Goal: Task Accomplishment & Management: Manage account settings

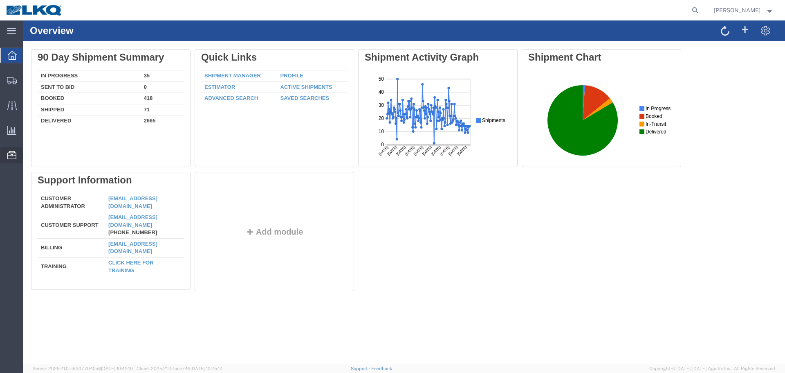
click at [0, 0] on span "Location Appointment" at bounding box center [0, 0] width 0 height 0
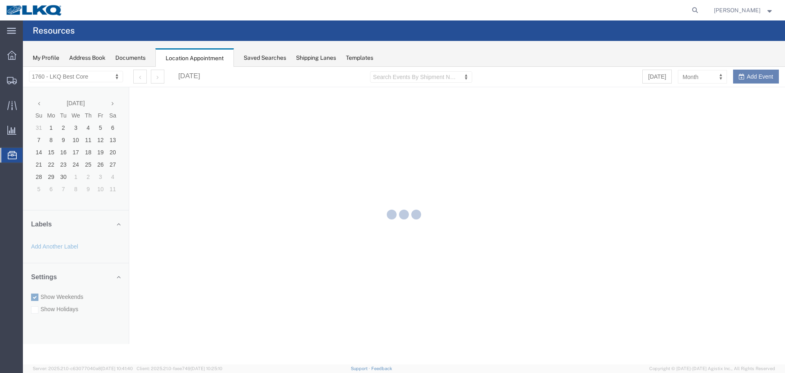
select select "27634"
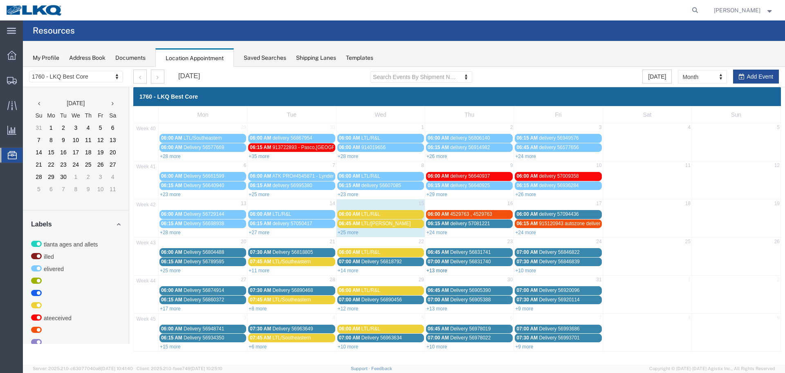
click at [437, 272] on link "+13 more" at bounding box center [437, 271] width 21 height 6
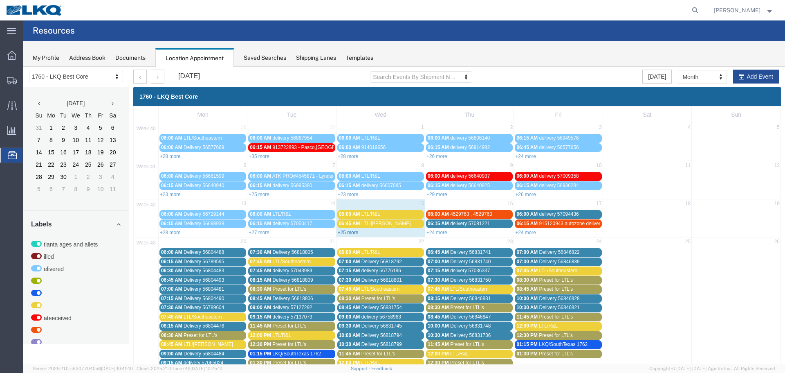
click at [347, 232] on link "+25 more" at bounding box center [348, 232] width 21 height 6
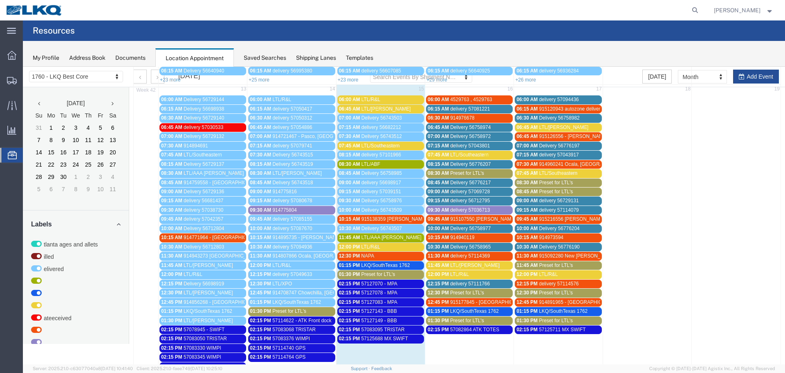
scroll to position [123, 0]
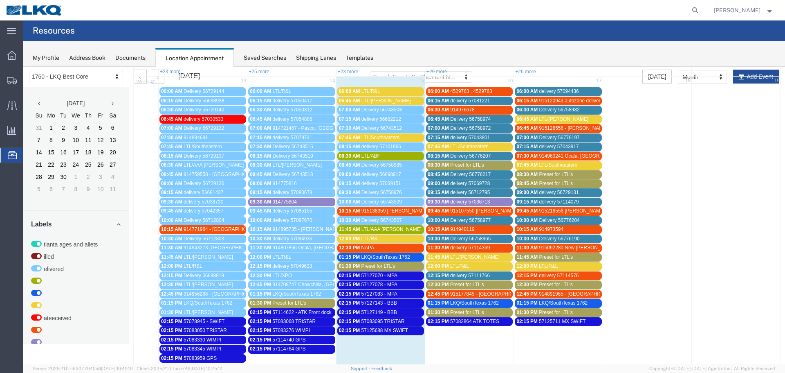
click at [391, 330] on span "57125688 MX SWIFT" at bounding box center [385, 330] width 47 height 6
click at [437, 346] on icon at bounding box center [435, 348] width 5 height 6
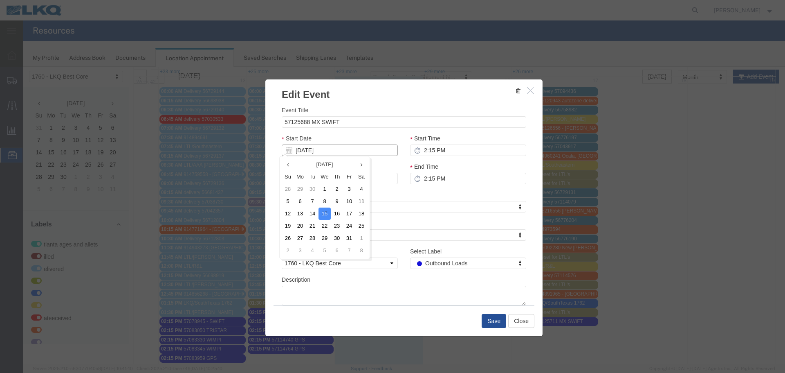
click at [302, 153] on input "[DATE]" at bounding box center [340, 149] width 116 height 11
click at [341, 218] on td "16" at bounding box center [337, 213] width 12 height 12
type input "[DATE]"
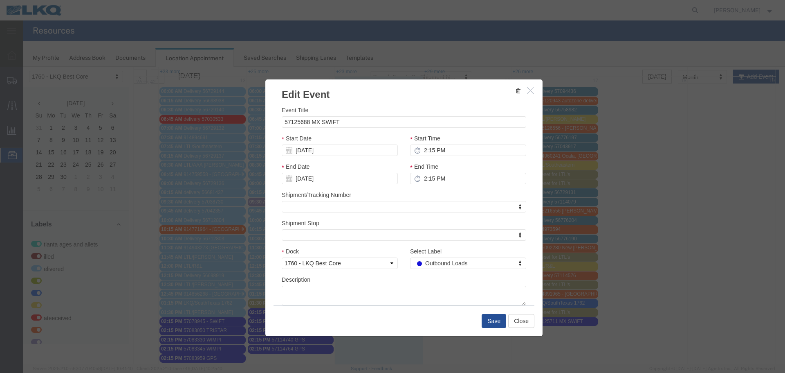
click at [371, 164] on div "End Date 10/16/2025" at bounding box center [340, 173] width 116 height 22
click at [499, 321] on button "Save" at bounding box center [494, 321] width 25 height 14
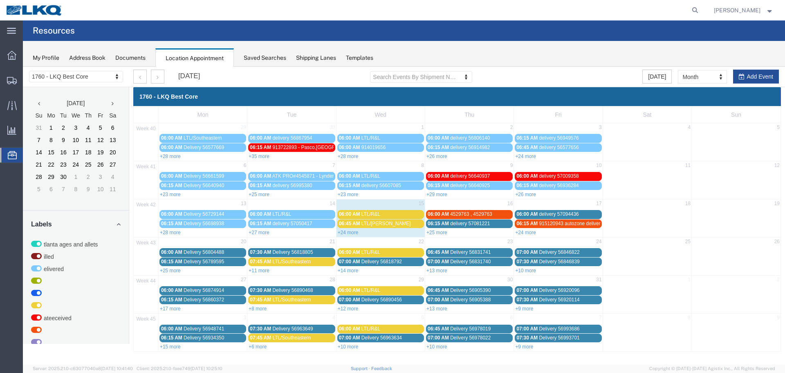
scroll to position [0, 0]
click at [351, 229] on link "+24 more" at bounding box center [348, 232] width 21 height 6
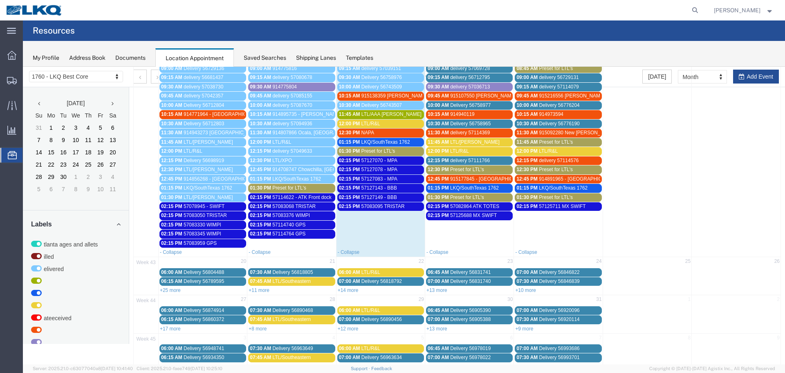
scroll to position [254, 0]
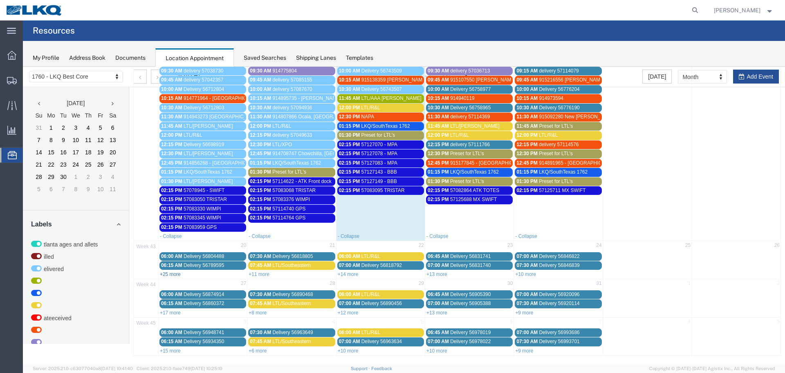
click at [166, 273] on link "+25 more" at bounding box center [170, 274] width 21 height 6
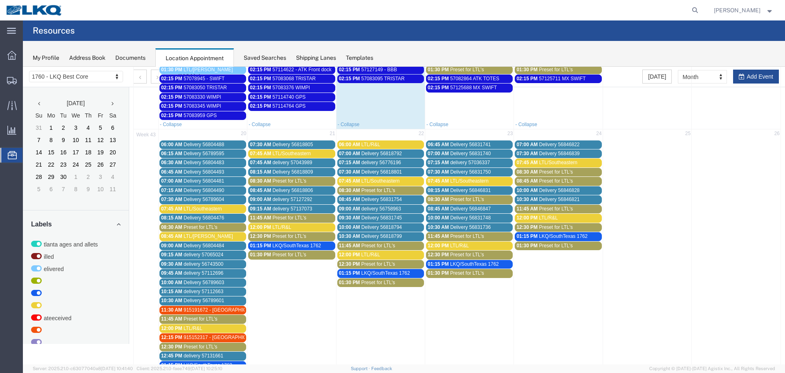
scroll to position [238, 0]
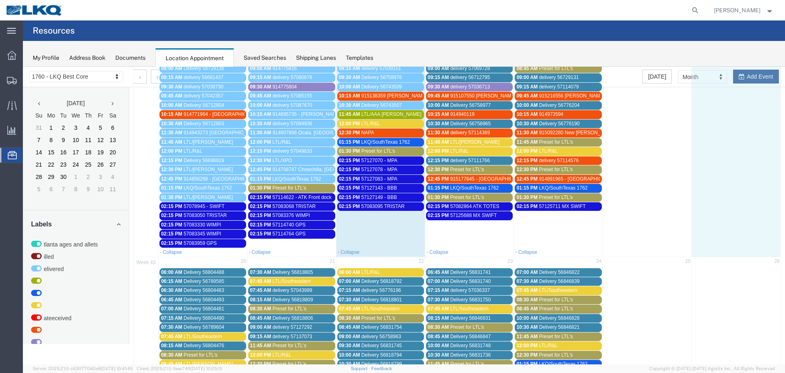
click at [756, 76] on td at bounding box center [736, 109] width 89 height 276
select select "1"
select select
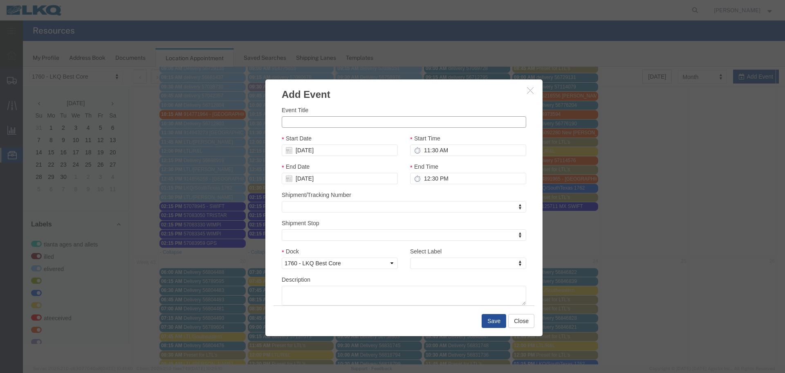
click at [395, 119] on input "Event Title" at bounding box center [404, 121] width 245 height 11
click at [388, 116] on input "57136835 TRISTAR" at bounding box center [404, 121] width 245 height 11
type input "57136835 TRISTAR"
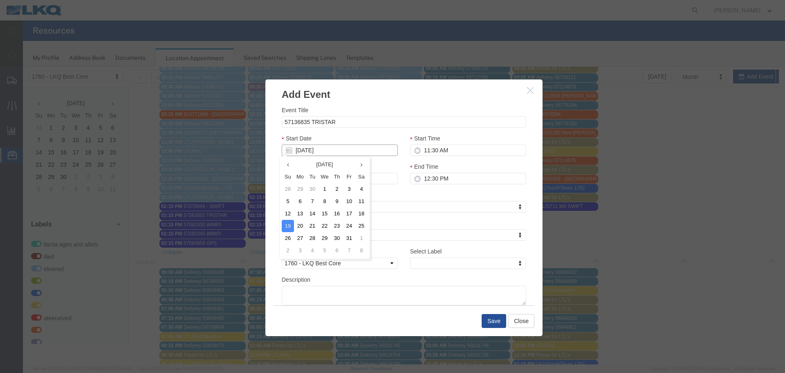
click at [301, 153] on input "10/19/2025" at bounding box center [340, 149] width 116 height 11
click at [305, 229] on td "20" at bounding box center [300, 226] width 12 height 12
type input "10/20/2025"
click at [440, 153] on input "11:30 AM" at bounding box center [468, 149] width 116 height 11
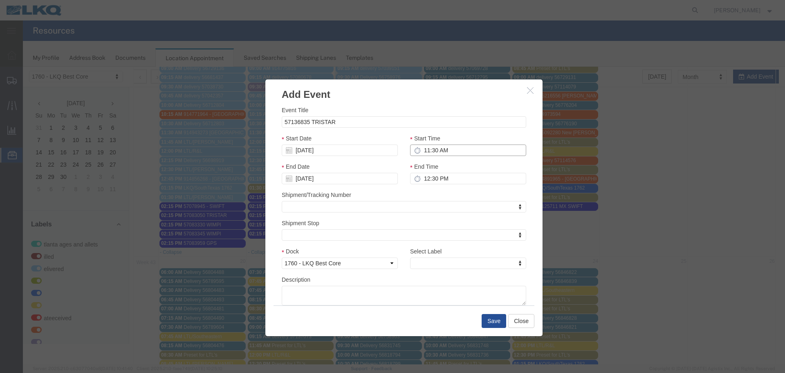
type input "2:30 AM"
type input "3:30 AM"
type input "2:15 AM"
type input "3:15 AM"
type input "2:15 PM"
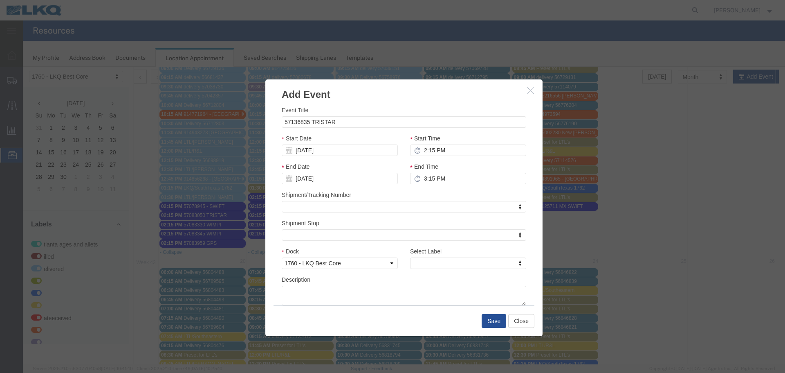
click at [452, 131] on div "Event Title 57136835 TRISTAR Start Date 10/20/2025 Start Time 2:15 PM End Date …" at bounding box center [404, 206] width 245 height 200
click at [430, 180] on input "3:15 PM" at bounding box center [468, 178] width 116 height 11
type input "2:15 PM"
click at [430, 191] on div "Shipment/Tracking Number Shipment/Tracking Number Shipment/Tracking Number" at bounding box center [404, 201] width 245 height 22
click at [410, 191] on div "Shipment/Tracking Number Shipment/Tracking Number Shipment/Tracking Number" at bounding box center [404, 201] width 245 height 22
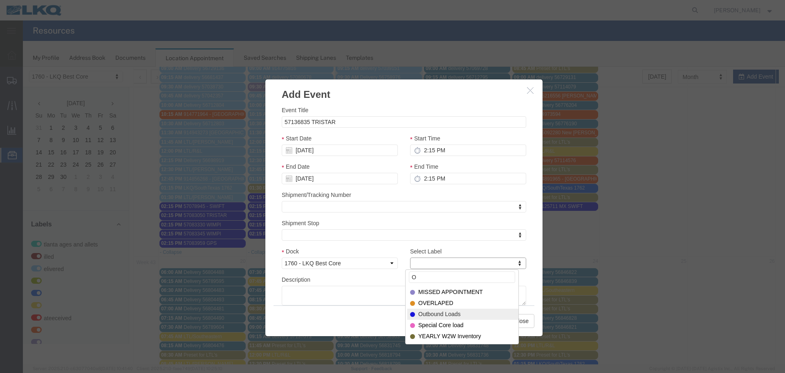
type input "O"
select select "80"
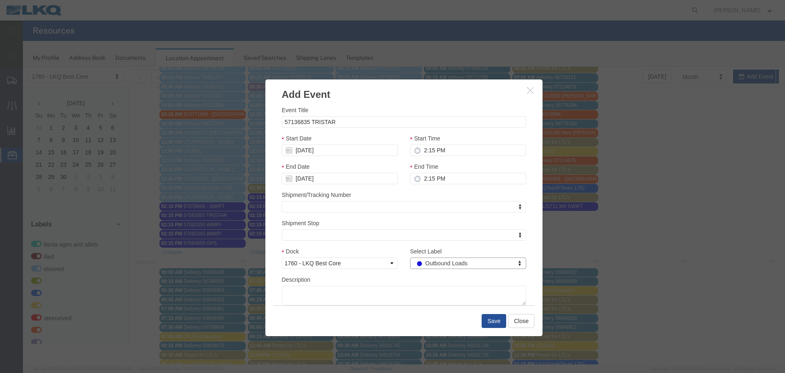
click at [404, 282] on div "Description" at bounding box center [404, 290] width 245 height 30
click at [492, 324] on button "Save" at bounding box center [494, 321] width 25 height 14
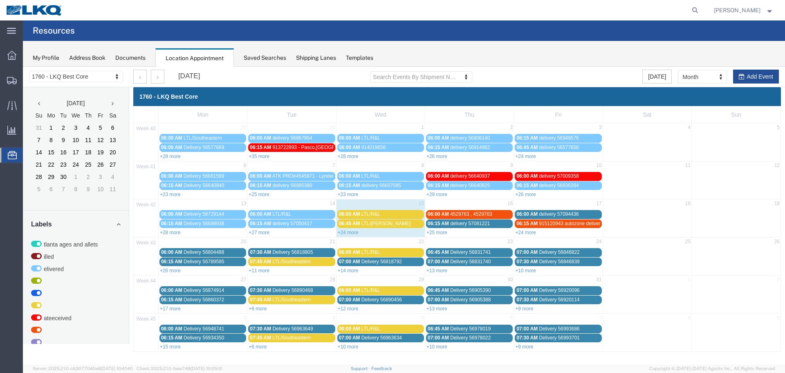
scroll to position [0, 0]
click at [745, 77] on icon "button" at bounding box center [742, 77] width 6 height 6
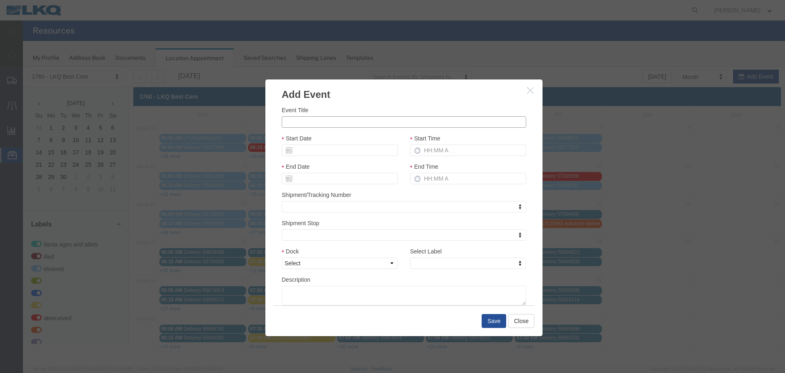
click at [323, 120] on input "Event Title" at bounding box center [404, 121] width 245 height 11
type input "57136837 TRISTAR"
click at [364, 98] on h3 "Add Event" at bounding box center [403, 90] width 277 height 22
click at [318, 150] on input "Start Date" at bounding box center [340, 149] width 116 height 11
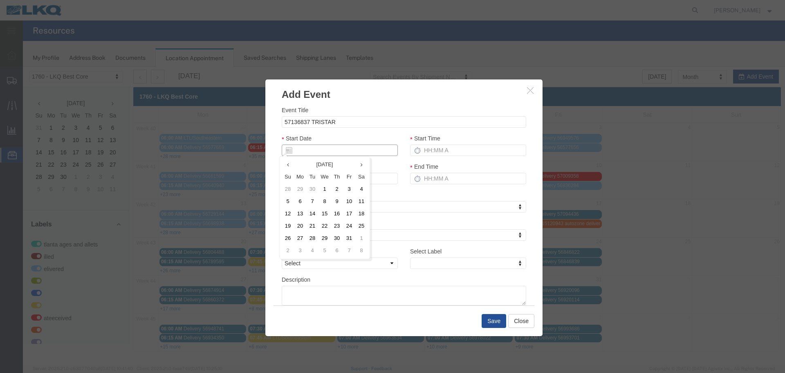
click at [318, 150] on input "Start Date" at bounding box center [340, 149] width 116 height 11
type input "10"
type input "[DATE]"
type input "10/21/2"
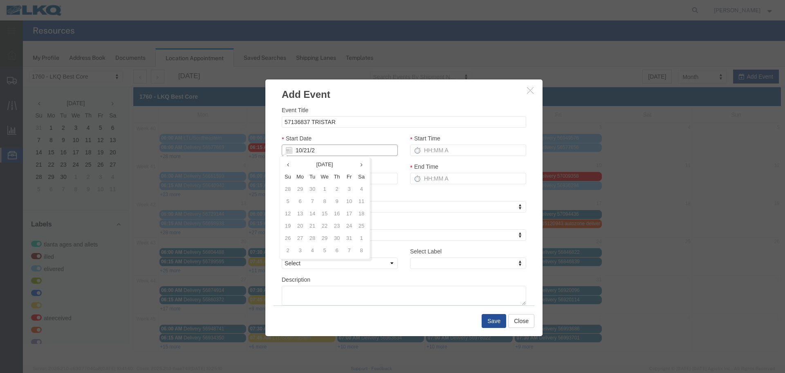
type input "10/21/25"
click at [378, 135] on div "Start Date 10/21/25" at bounding box center [340, 145] width 116 height 22
click at [429, 151] on input "Start Time" at bounding box center [468, 149] width 116 height 11
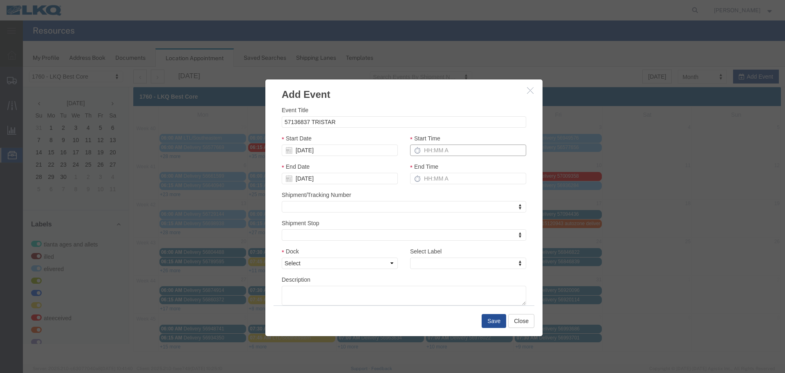
type input "2:15 PM"
click at [447, 178] on input "3:15 PM" at bounding box center [468, 178] width 116 height 11
type input "2:15 PM"
click at [443, 194] on div "Shipment/Tracking Number Shipment/Tracking Number Shipment/Tracking Number" at bounding box center [404, 201] width 245 height 22
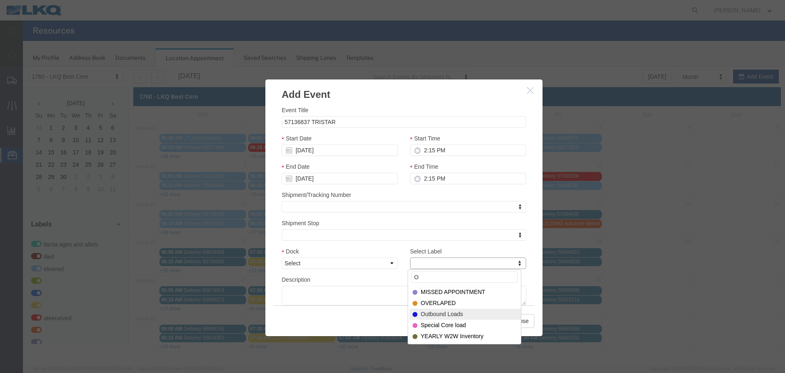
type input "O"
select select "80"
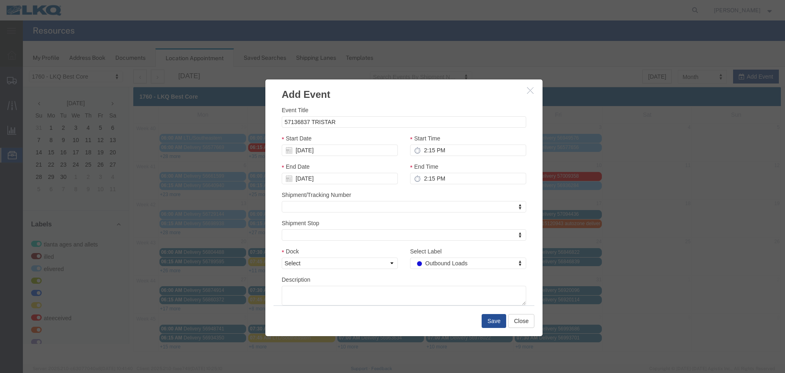
click at [436, 273] on div "Select Label Outbound Loads Select Label Atlanta Cages and Pallets Billed Deliv…" at bounding box center [468, 261] width 128 height 28
click at [381, 263] on select "Select 1760 - LKQ Best Core 1760 - Outbound Loads" at bounding box center [340, 262] width 116 height 11
select select "1"
click at [282, 257] on select "Select 1760 - LKQ Best Core 1760 - Outbound Loads" at bounding box center [340, 262] width 116 height 11
click at [483, 317] on button "Save" at bounding box center [494, 321] width 25 height 14
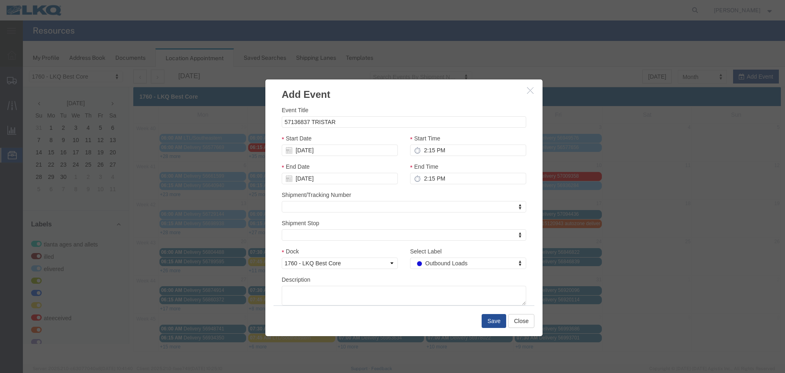
click at [495, 321] on div at bounding box center [404, 215] width 762 height 297
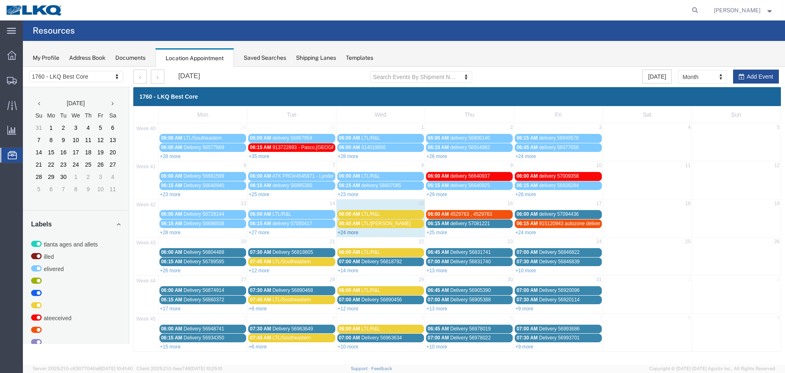
click at [349, 232] on link "+24 more" at bounding box center [348, 232] width 21 height 6
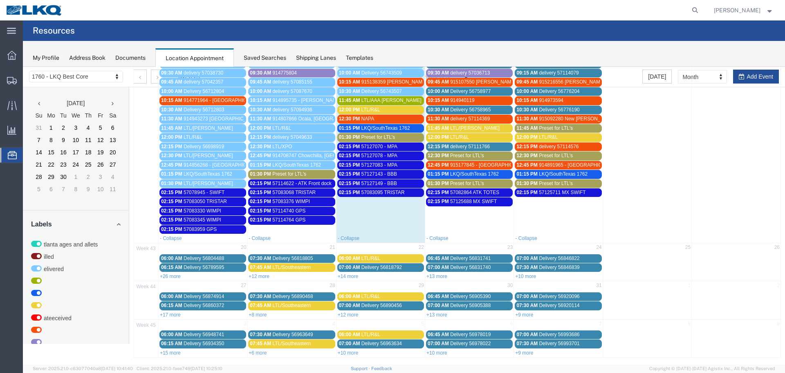
scroll to position [254, 0]
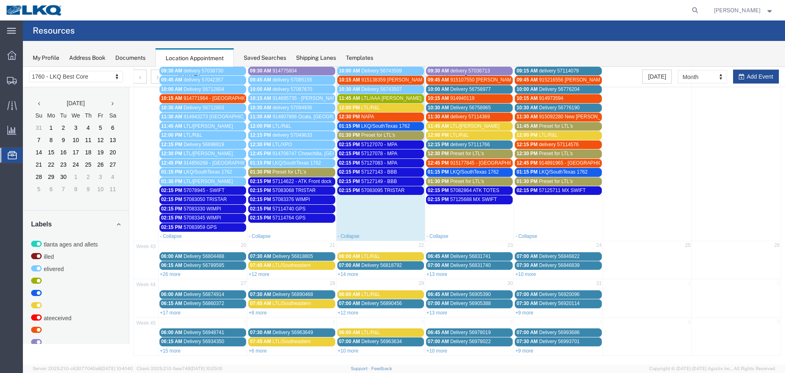
drag, startPoint x: 261, startPoint y: 274, endPoint x: 257, endPoint y: 274, distance: 4.1
click at [261, 274] on link "+12 more" at bounding box center [259, 274] width 21 height 6
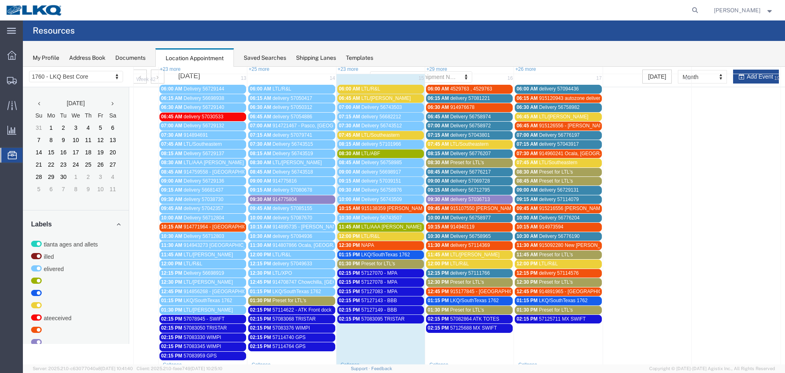
scroll to position [124, 0]
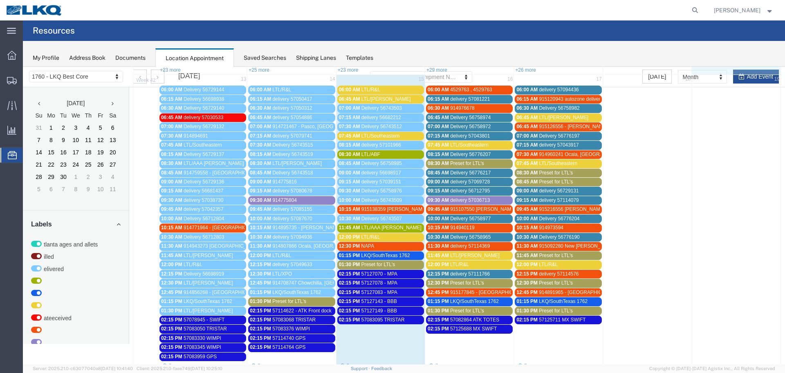
click at [747, 74] on div "41 6 7 8 9 10 11 12 06:00 AM Delivery 56661599 06:00 AM ATK PRO#4545871 - Lynde…" at bounding box center [457, 55] width 647 height 38
select select "1"
select select
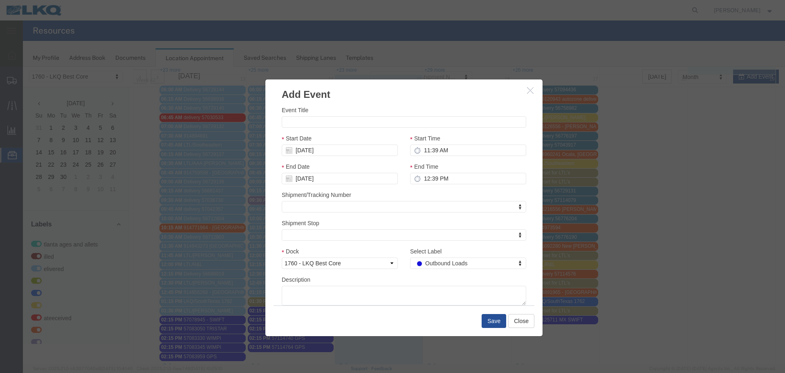
scroll to position [2, 0]
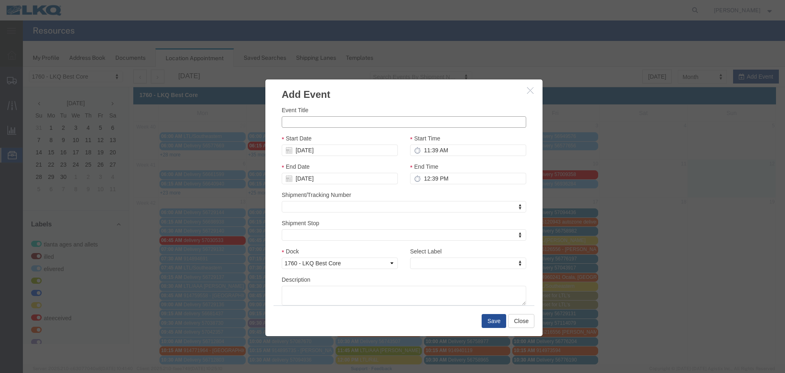
click at [427, 119] on input "Event Title" at bounding box center [404, 121] width 245 height 11
type input "57136025 ATK-STEVE"
drag, startPoint x: 432, startPoint y: 114, endPoint x: 423, endPoint y: 112, distance: 8.8
click at [431, 114] on div "Event Title 57136025 ATK-STEVE" at bounding box center [404, 117] width 245 height 22
click at [310, 152] on input "10/12/2025" at bounding box center [340, 149] width 116 height 11
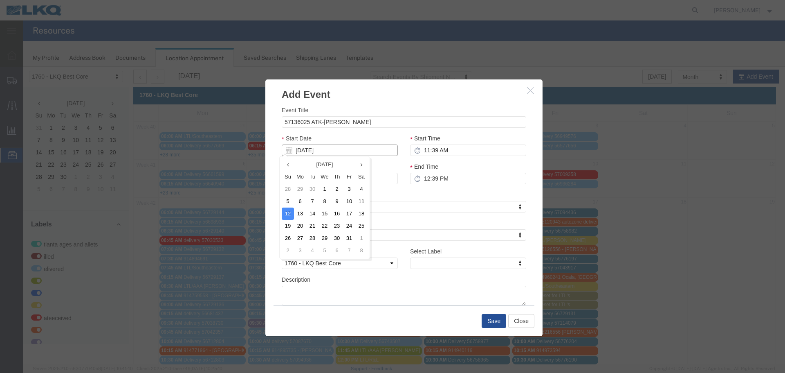
click at [322, 150] on input "10/12/2025" at bounding box center [340, 149] width 116 height 11
type input "10"
type input "[DATE]"
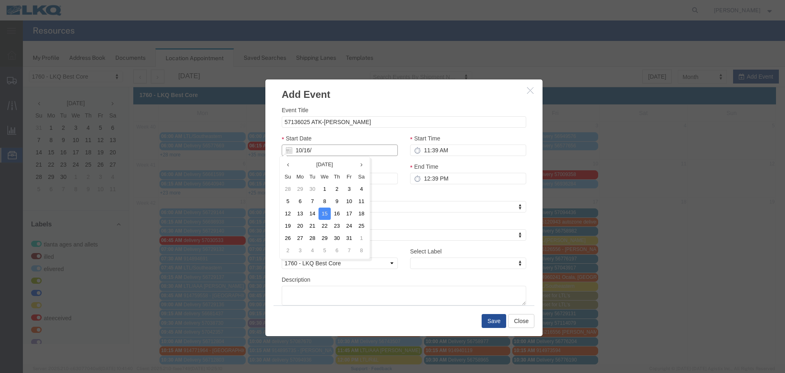
type input "10/16/2"
type input "10/16/25"
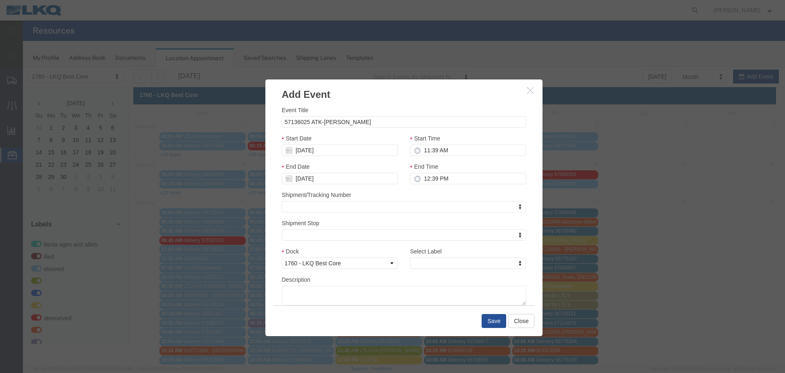
click at [348, 128] on div "Event Title 57136025 ATK-STEVE Start Date 10/16/25 Start Time 11:39 AM End Date…" at bounding box center [404, 206] width 245 height 200
click at [440, 150] on input "11:39 AM" at bounding box center [468, 149] width 116 height 11
type input "2:39 AM"
type input "3:39 AM"
type input "2:15 AM"
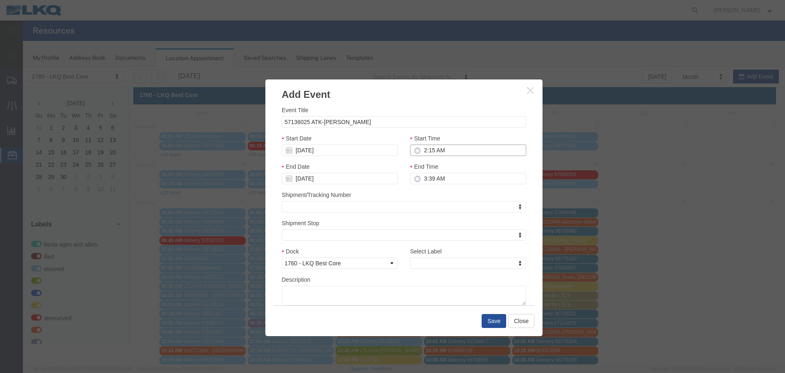
type input "3:15 AM"
type input "2:15 PM"
click at [414, 178] on icon at bounding box center [417, 178] width 7 height 7
click at [422, 177] on input "3:15 PM" at bounding box center [468, 178] width 116 height 11
type input "2:15 PM"
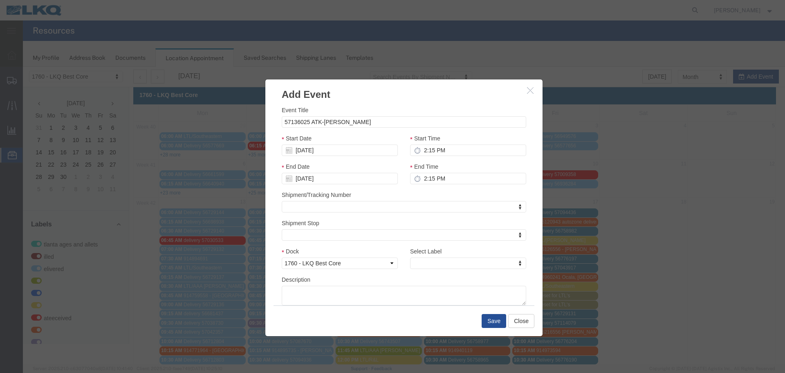
click at [439, 191] on div "Shipment/Tracking Number Shipment/Tracking Number Shipment/Tracking Number" at bounding box center [404, 201] width 245 height 22
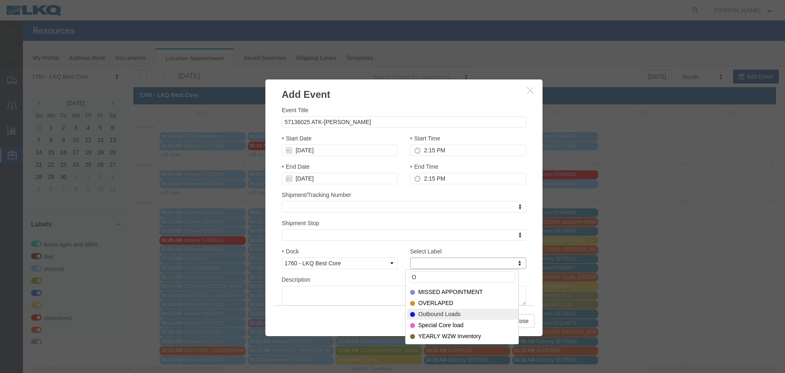
type input "O"
select select "80"
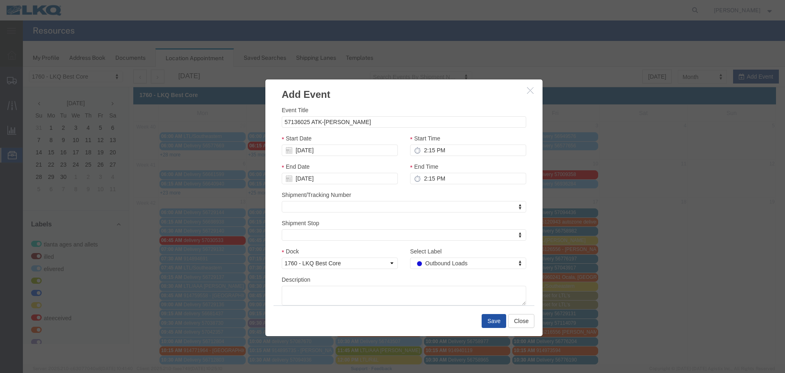
click at [492, 322] on button "Save" at bounding box center [494, 321] width 25 height 14
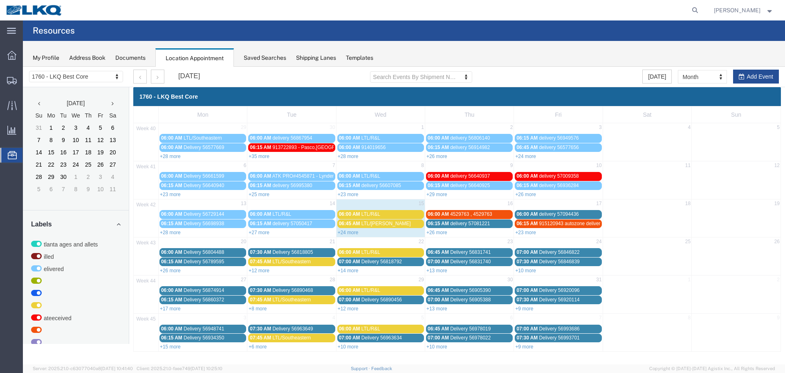
scroll to position [0, 0]
drag, startPoint x: 774, startPoint y: 340, endPoint x: 769, endPoint y: 330, distance: 11.0
click at [769, 330] on td at bounding box center [736, 337] width 89 height 27
select select "1"
select select
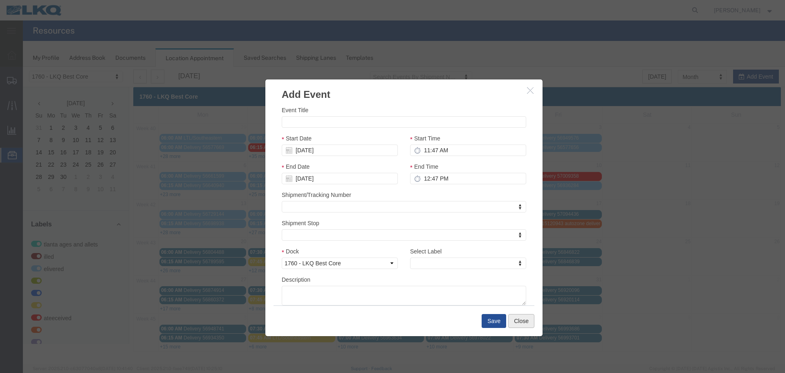
click at [517, 323] on button "Close" at bounding box center [521, 321] width 26 height 14
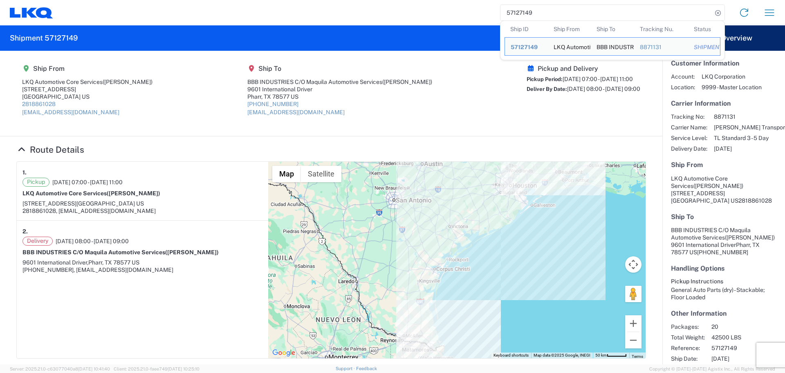
click at [521, 12] on input "57127149" at bounding box center [607, 13] width 212 height 16
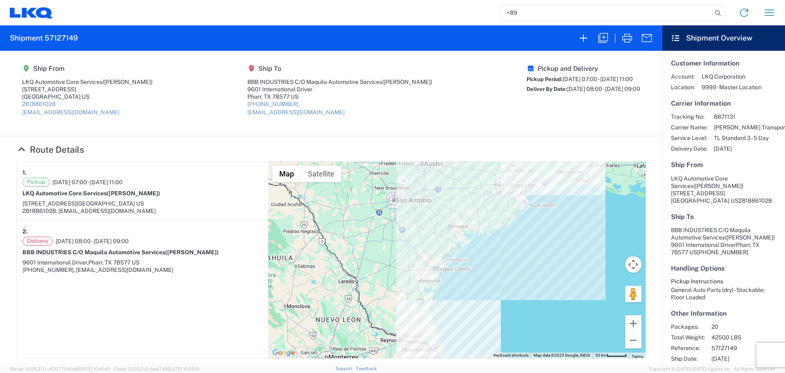
type input "+89"
